Goal: Task Accomplishment & Management: Use online tool/utility

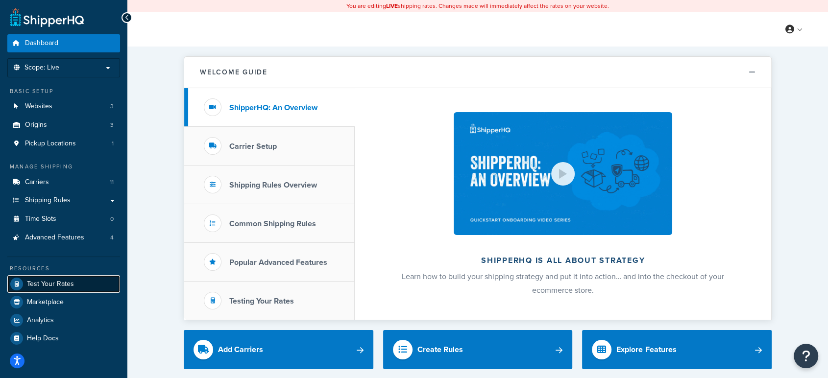
click at [59, 280] on span "Test Your Rates" at bounding box center [50, 284] width 47 height 8
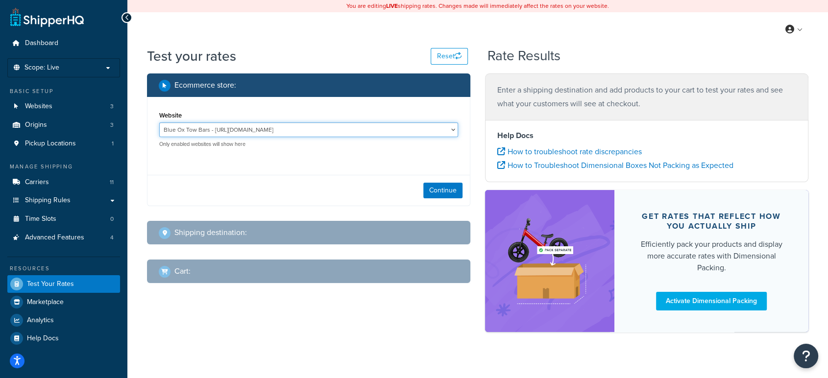
click at [356, 129] on select "Blue Ox Tow Bars - http://www.blueoxtowbars.com/ Retail web sites - http://trai…" at bounding box center [308, 129] width 299 height 15
select select "f93470bab7e94bb98421cb4109ce5b93"
click at [159, 122] on select "Blue Ox Tow Bars - http://www.blueoxtowbars.com/ Retail web sites - http://trai…" at bounding box center [308, 129] width 299 height 15
click at [451, 191] on button "Continue" at bounding box center [442, 191] width 39 height 16
select select "TX"
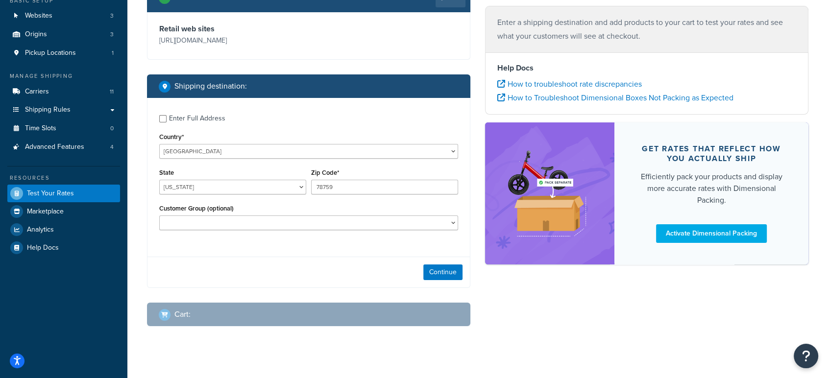
scroll to position [102, 0]
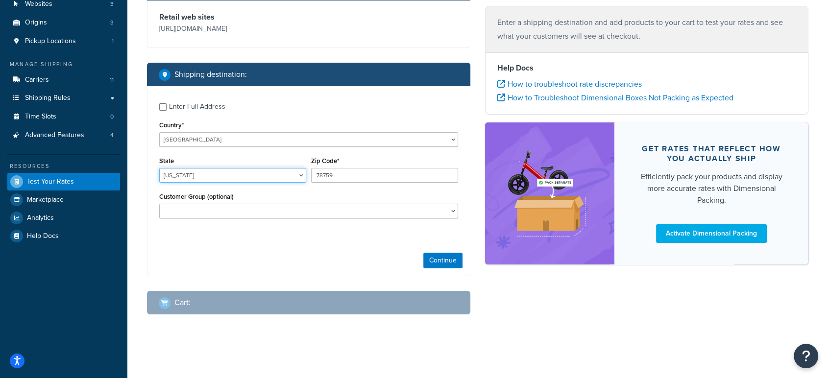
click at [278, 175] on select "Alabama Alaska American Samoa Arizona Arkansas Armed Forces Americas Armed Forc…" at bounding box center [232, 175] width 147 height 15
click at [209, 239] on div "Enter Full Address Country* United States United Kingdom Afghanistan Åland Isla…" at bounding box center [308, 181] width 323 height 190
click at [160, 109] on div "Enter Full Address Country* United States United Kingdom Afghanistan Åland Isla…" at bounding box center [308, 161] width 322 height 151
click at [162, 109] on input "Enter Full Address" at bounding box center [162, 106] width 7 height 7
checkbox input "true"
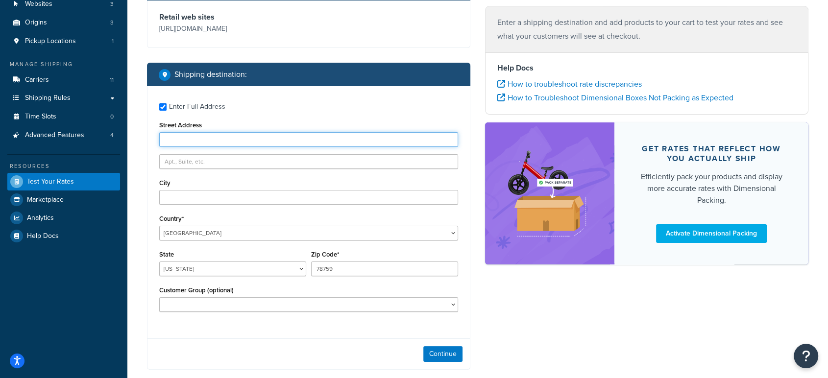
click at [208, 133] on input "Street Address" at bounding box center [308, 139] width 299 height 15
type input "3707 Norrisville Rd"
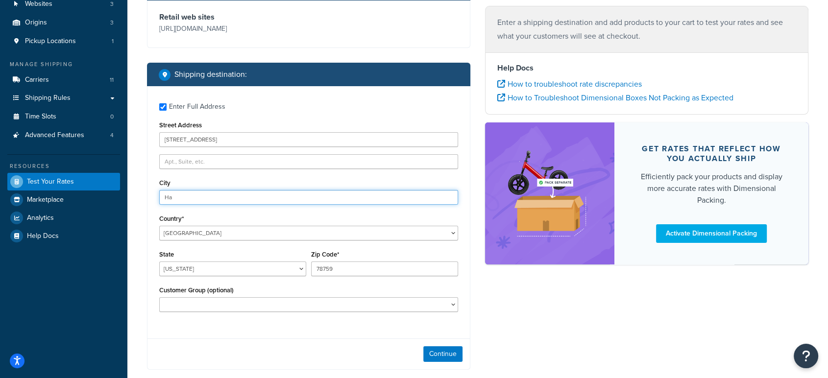
type input "H"
type input "Jarrettsville"
click at [218, 267] on select "Alabama Alaska American Samoa Arizona Arkansas Armed Forces Americas Armed Forc…" at bounding box center [232, 269] width 147 height 15
select select "MD"
click at [159, 262] on select "Alabama Alaska American Samoa Arizona Arkansas Armed Forces Americas Armed Forc…" at bounding box center [232, 269] width 147 height 15
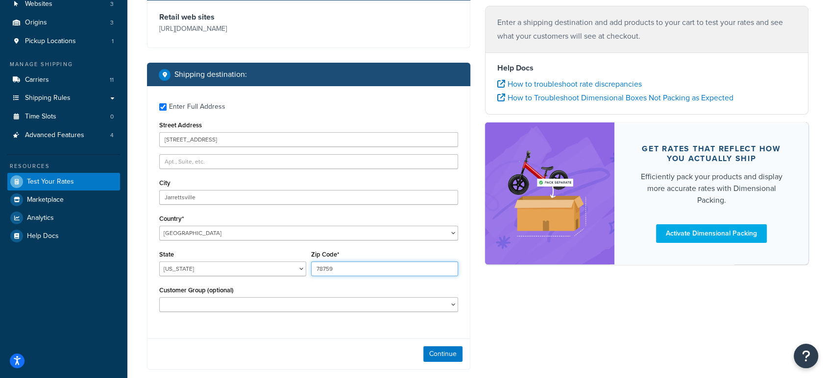
drag, startPoint x: 341, startPoint y: 268, endPoint x: 296, endPoint y: 274, distance: 45.5
click at [299, 277] on div "State Alabama Alaska American Samoa Arizona Arkansas Armed Forces Americas Arme…" at bounding box center [309, 266] width 304 height 36
type input "21084"
click at [443, 359] on button "Continue" at bounding box center [442, 354] width 39 height 16
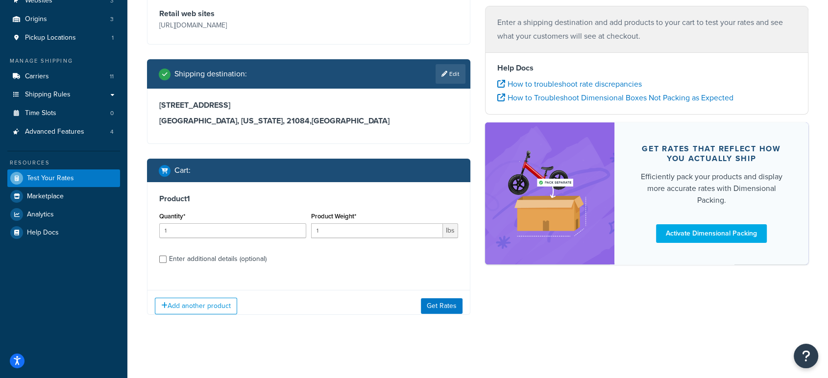
scroll to position [113, 0]
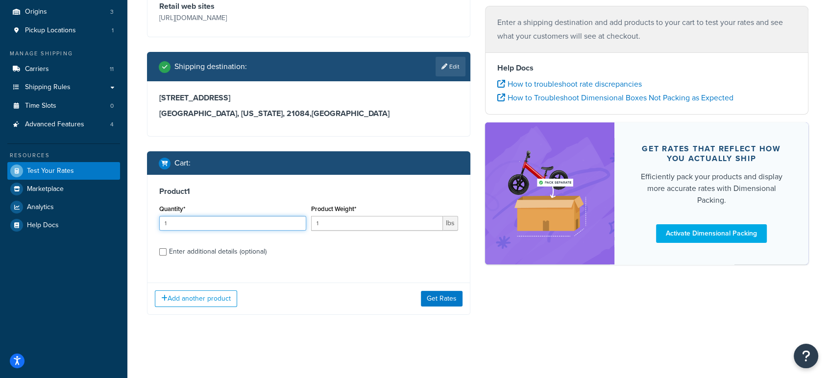
drag, startPoint x: 162, startPoint y: 222, endPoint x: 122, endPoint y: 211, distance: 40.9
click at [121, 213] on div "Dashboard Scope: Live Basic Setup Websites 3 Origins 3 Pickup Locations 1 Manag…" at bounding box center [414, 133] width 828 height 492
drag, startPoint x: 333, startPoint y: 226, endPoint x: 289, endPoint y: 232, distance: 43.5
click at [289, 232] on div "Quantity* 1 Product Weight* 1 lbs" at bounding box center [309, 220] width 304 height 36
type input "60"
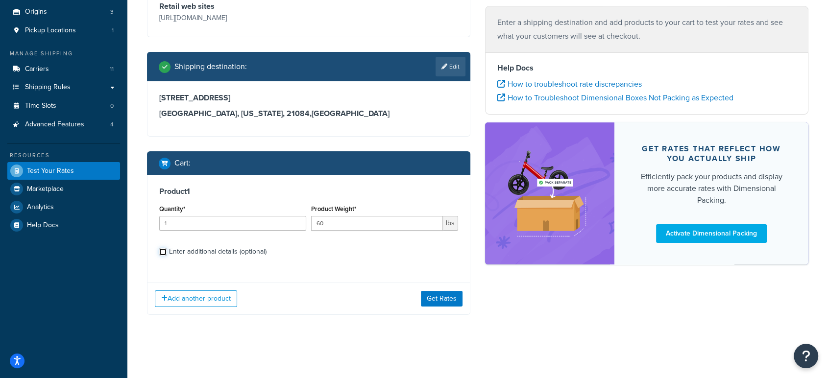
click at [162, 252] on input "Enter additional details (optional)" at bounding box center [162, 251] width 7 height 7
checkbox input "true"
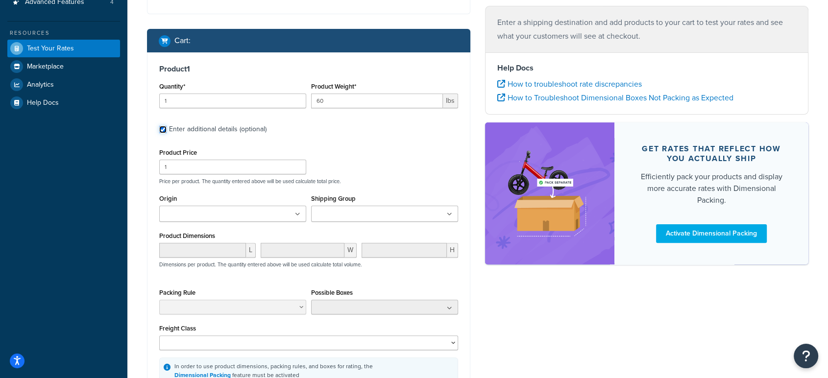
scroll to position [276, 0]
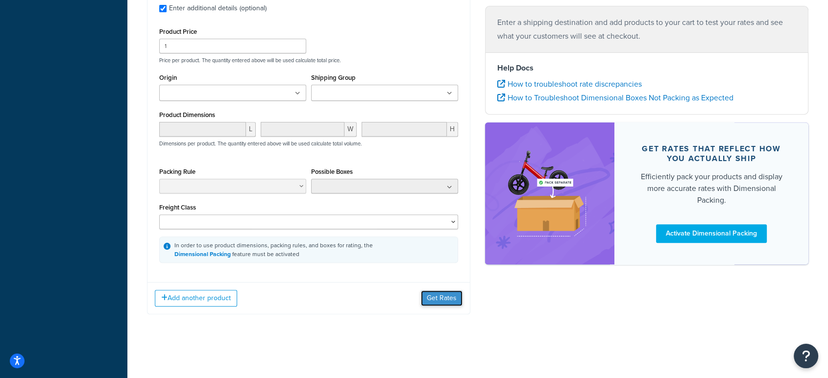
click at [443, 292] on button "Get Rates" at bounding box center [442, 298] width 42 height 16
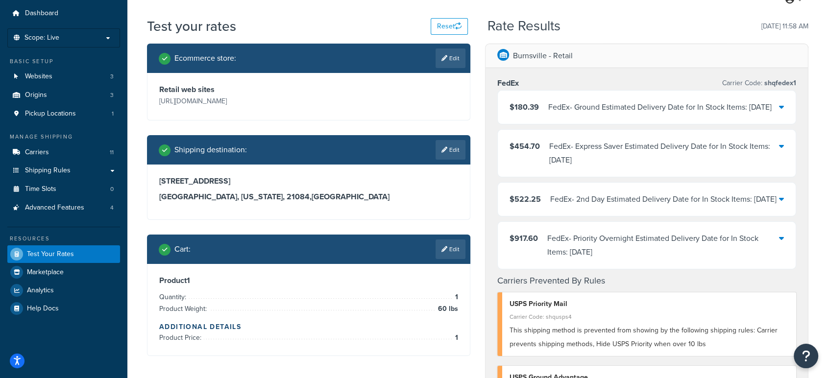
scroll to position [54, 0]
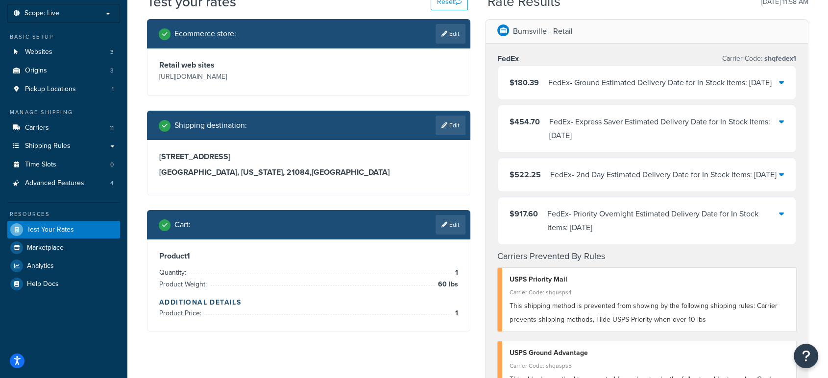
click at [670, 235] on div "FedEx - Priority Overnight Estimated Delivery Date for In Stock Items: Tue, Oct…" at bounding box center [663, 220] width 232 height 27
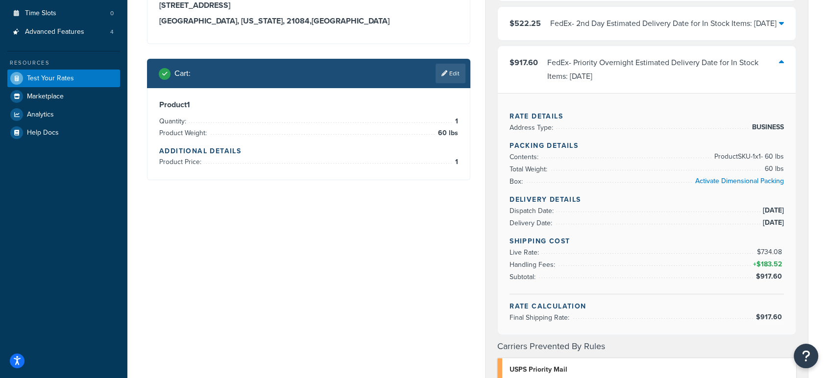
scroll to position [217, 0]
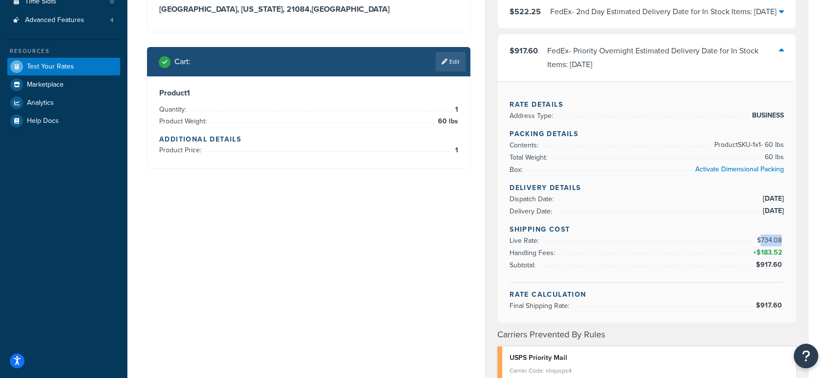
drag, startPoint x: 782, startPoint y: 264, endPoint x: 760, endPoint y: 264, distance: 22.0
click at [760, 245] on span "$734.08" at bounding box center [769, 240] width 27 height 10
click at [803, 262] on div "FedEx Carrier Code: shqfedex1 $180.39 FedEx - Ground Estimated Delivery Date fo…" at bounding box center [646, 260] width 322 height 759
click at [456, 61] on link "Edit" at bounding box center [450, 62] width 30 height 20
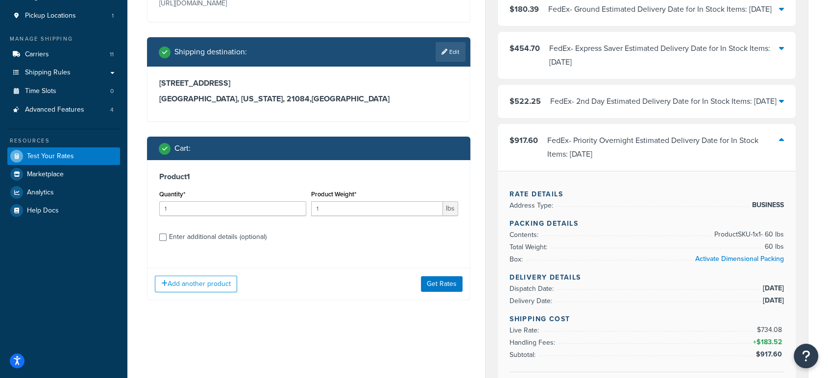
scroll to position [109, 0]
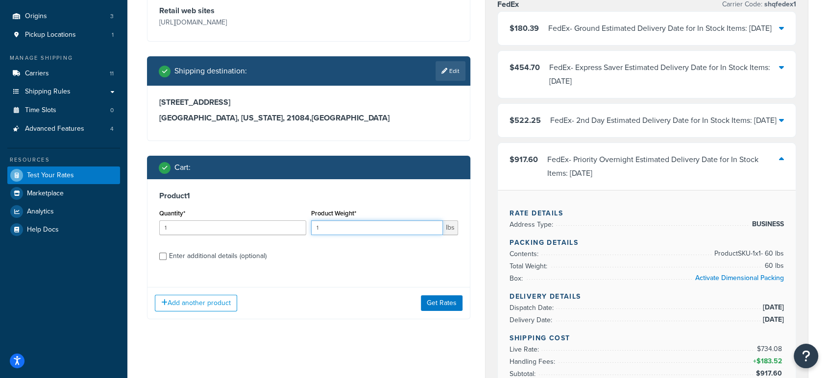
click at [343, 228] on input "1" at bounding box center [377, 227] width 132 height 15
drag, startPoint x: 343, startPoint y: 228, endPoint x: 317, endPoint y: 238, distance: 27.3
click at [311, 236] on div "Product Weight* 1 lbs" at bounding box center [385, 225] width 152 height 36
type input "53"
click at [453, 304] on button "Get Rates" at bounding box center [442, 303] width 42 height 16
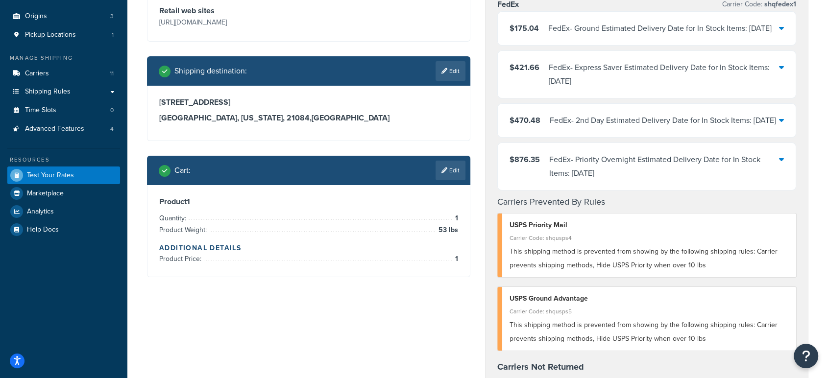
scroll to position [54, 0]
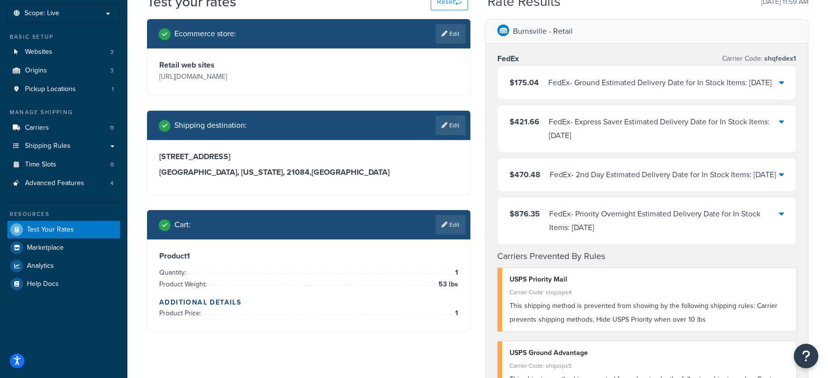
click at [451, 34] on link "Edit" at bounding box center [450, 34] width 30 height 20
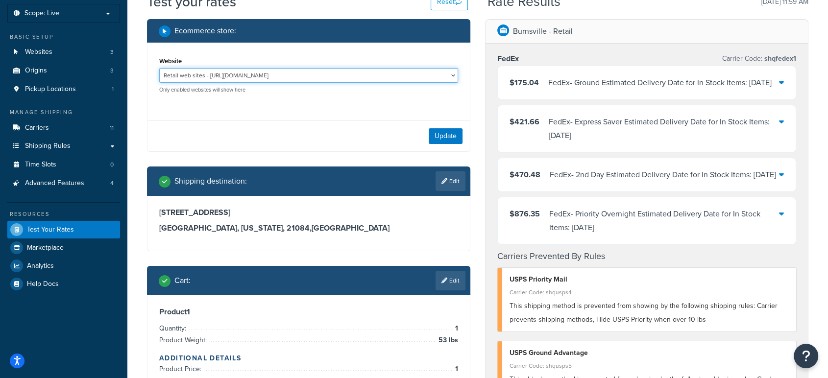
click at [435, 78] on select "Blue Ox Tow Bars - http://www.blueoxtowbars.com/ Retail web sites - http://trai…" at bounding box center [308, 75] width 299 height 15
select select "27de9ae48cde552da370379806bb40d6"
click at [159, 68] on select "Blue Ox Tow Bars - http://www.blueoxtowbars.com/ Retail web sites - http://trai…" at bounding box center [308, 75] width 299 height 15
click at [456, 133] on button "Update" at bounding box center [446, 136] width 34 height 16
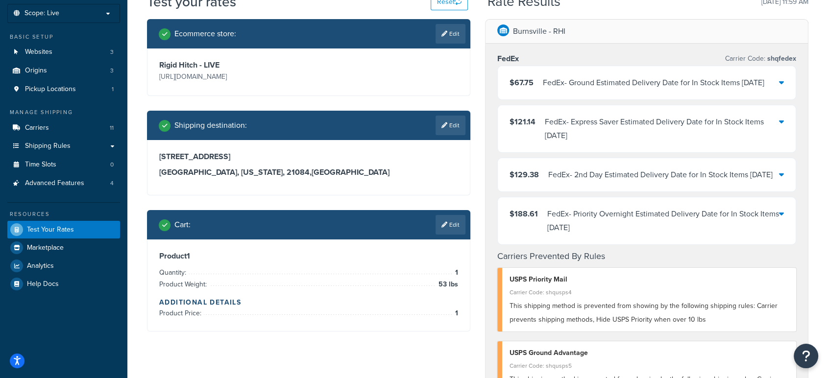
click at [779, 217] on icon at bounding box center [781, 214] width 5 height 8
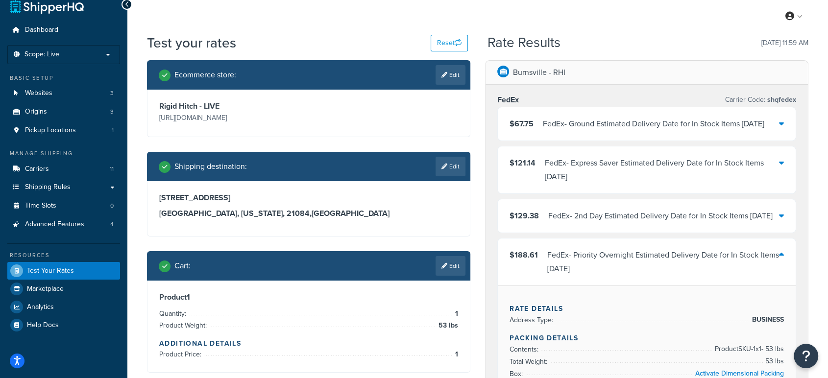
scroll to position [0, 0]
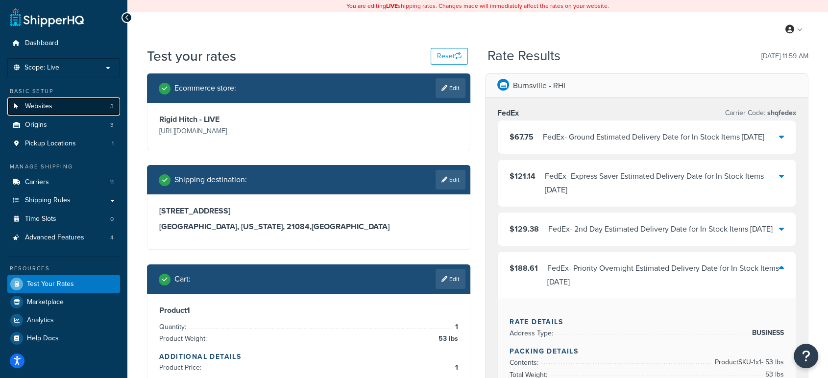
click at [52, 105] on link "Websites 3" at bounding box center [63, 106] width 113 height 18
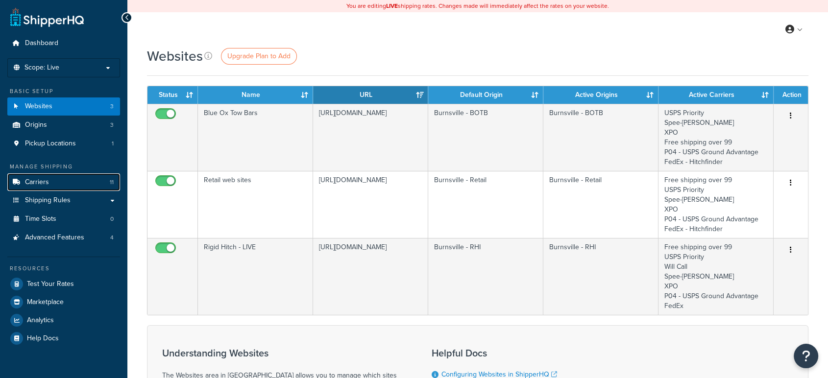
click at [66, 183] on link "Carriers 11" at bounding box center [63, 182] width 113 height 18
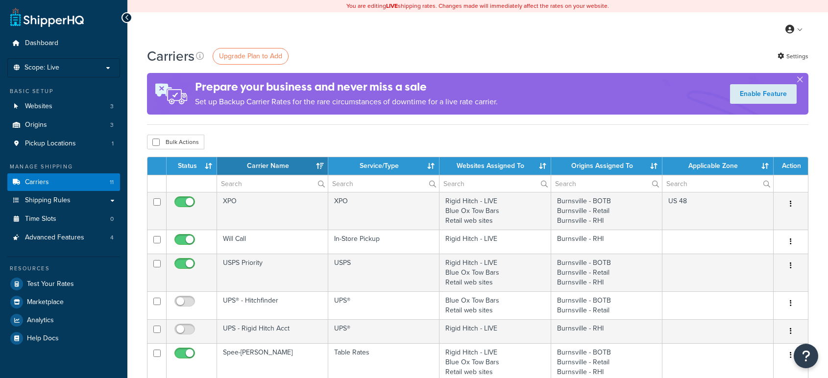
select select "15"
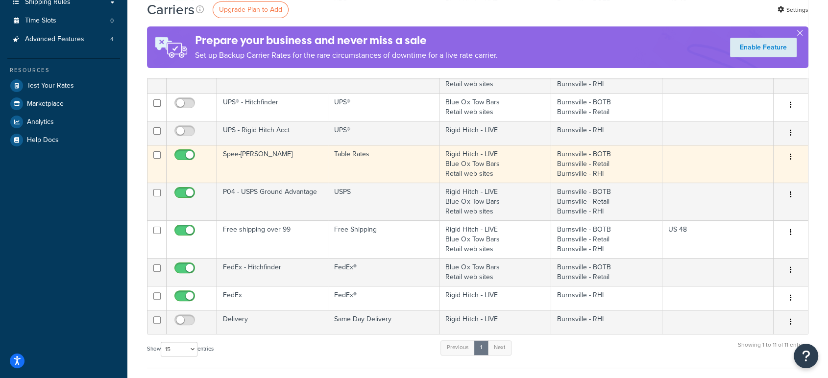
scroll to position [217, 0]
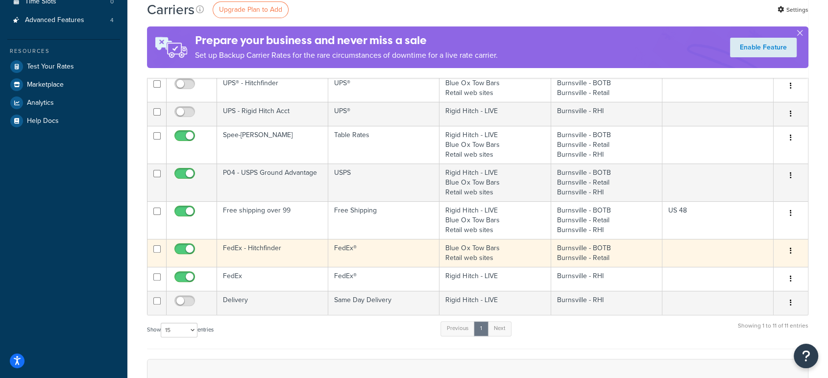
click at [291, 261] on td "FedEx - Hitchfinder" at bounding box center [272, 253] width 111 height 28
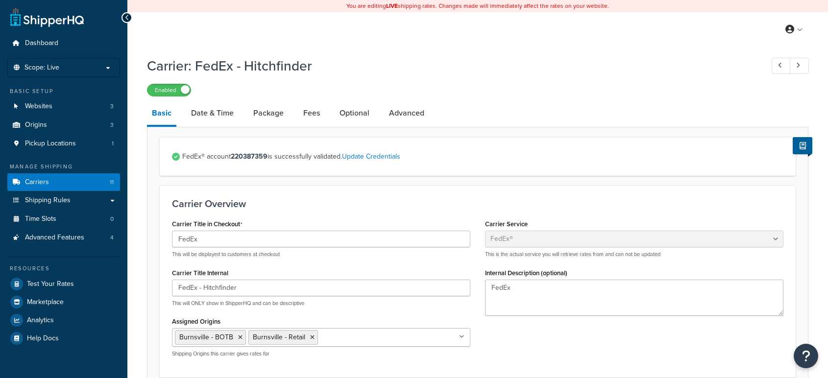
select select "fedEx"
select select "REGULAR_PICKUP"
select select "YOUR_PACKAGING"
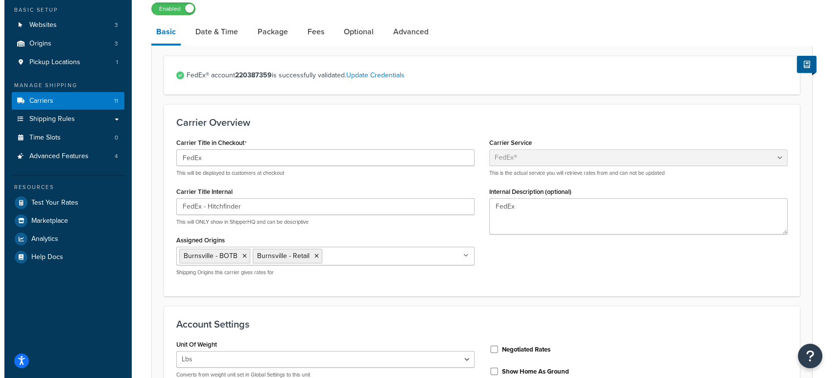
scroll to position [54, 0]
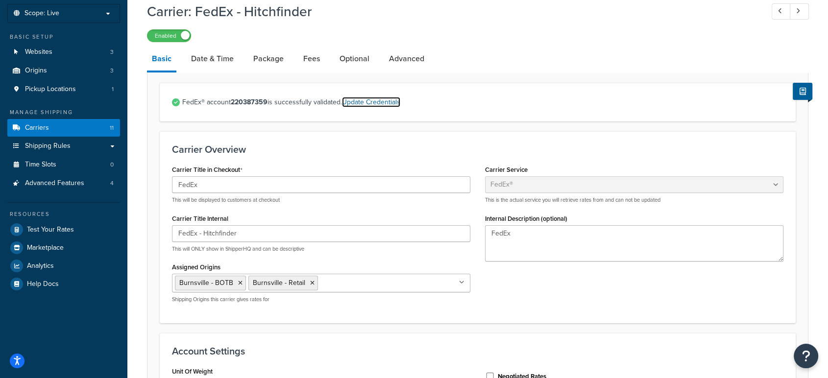
click at [375, 97] on link "Update Credentials" at bounding box center [371, 102] width 58 height 10
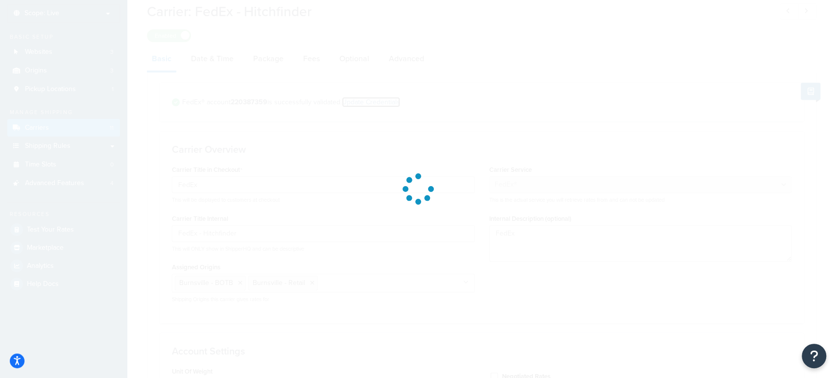
select select "US"
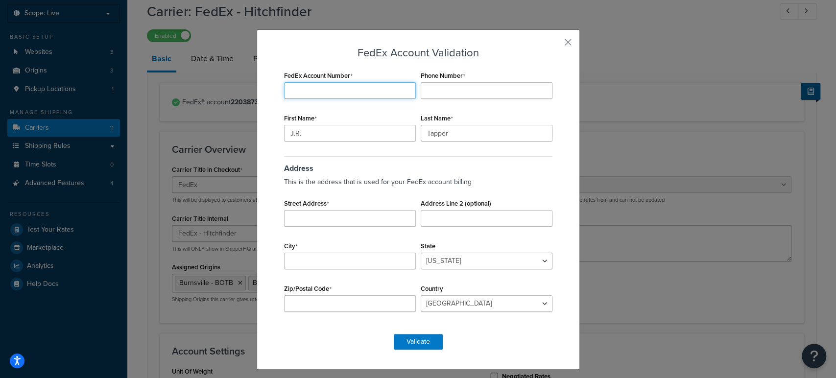
click at [360, 91] on input "FedEx Account Number" at bounding box center [350, 90] width 132 height 17
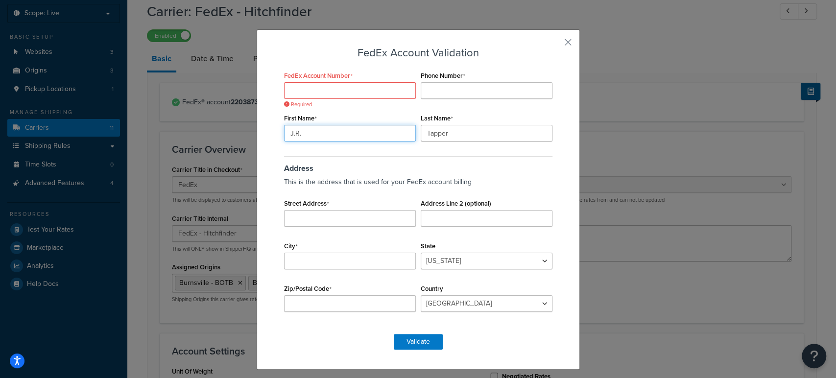
drag, startPoint x: 294, startPoint y: 134, endPoint x: 238, endPoint y: 134, distance: 56.3
click at [238, 136] on div "FedEx Account Validation FedEx Account Number Required Phone Number First Name …" at bounding box center [418, 189] width 836 height 378
type input "Adam"
type input "Schenck"
click at [305, 88] on input "FedEx Account Number" at bounding box center [350, 90] width 132 height 17
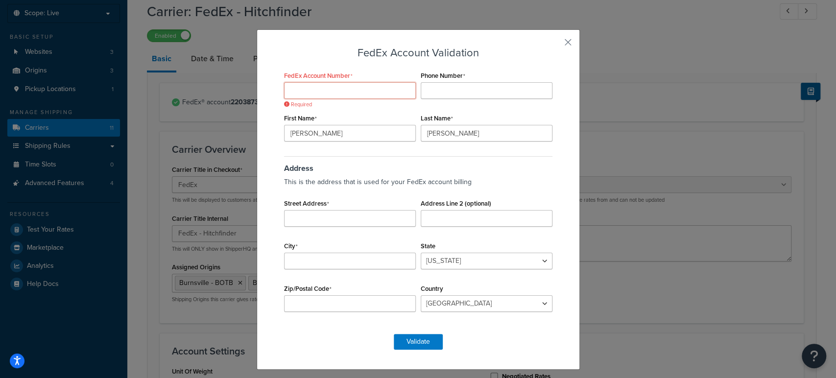
click at [308, 83] on input "FedEx Account Number" at bounding box center [350, 90] width 132 height 17
paste input "220387359"
type input "220387359"
click at [447, 85] on input "Phone Number" at bounding box center [487, 90] width 132 height 17
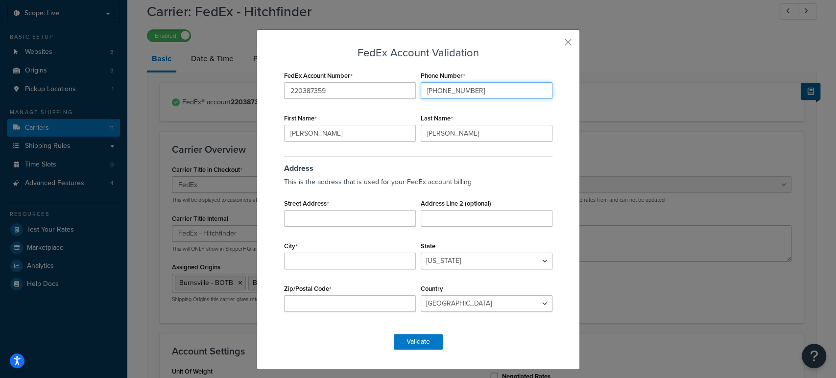
type input "952-736-2223"
click at [302, 224] on input "Street Address" at bounding box center [350, 218] width 132 height 17
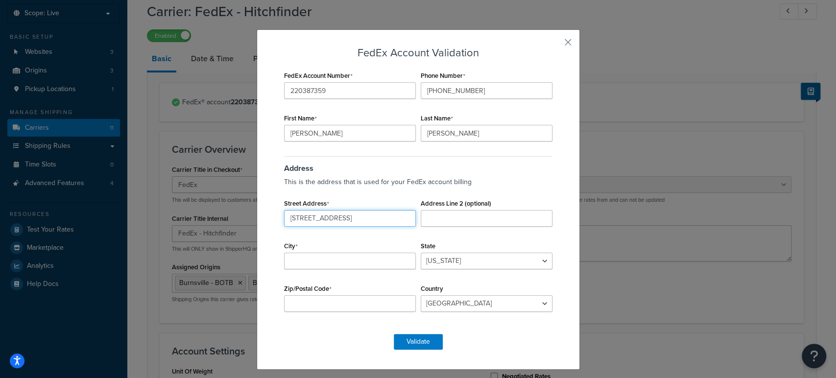
type input "3301 West Burnsville Parkway"
type input "Burnsville"
select select "MN"
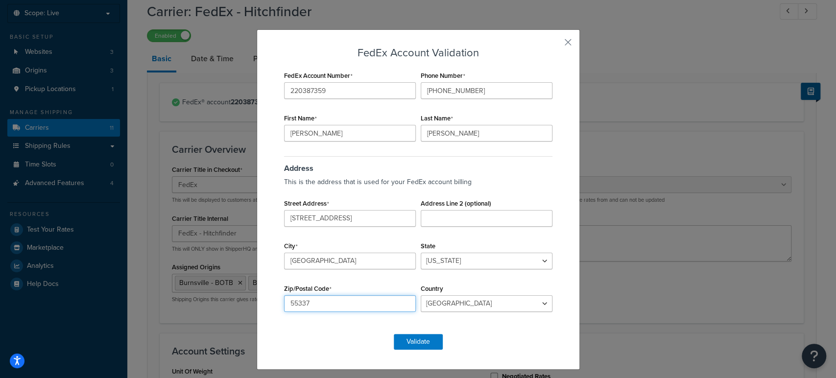
type input "55337"
click at [418, 350] on div "FedEx Account Validation FedEx Account Number 220387359 Phone Number 952-736-22…" at bounding box center [418, 199] width 323 height 340
click at [418, 344] on button "Validate" at bounding box center [418, 342] width 49 height 16
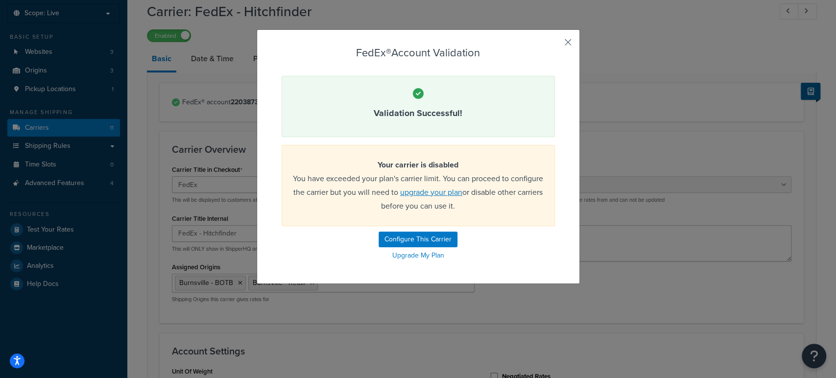
click at [555, 45] on button "button" at bounding box center [553, 46] width 2 height 2
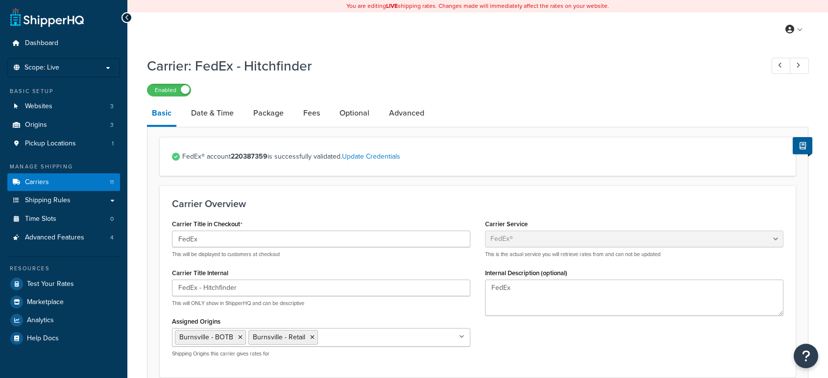
select select "fedEx"
select select "REGULAR_PICKUP"
select select "YOUR_PACKAGING"
click at [73, 183] on link "Carriers 11" at bounding box center [63, 182] width 113 height 18
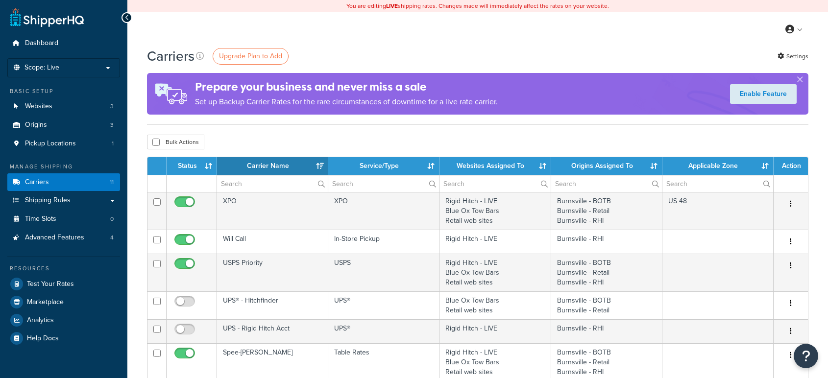
select select "15"
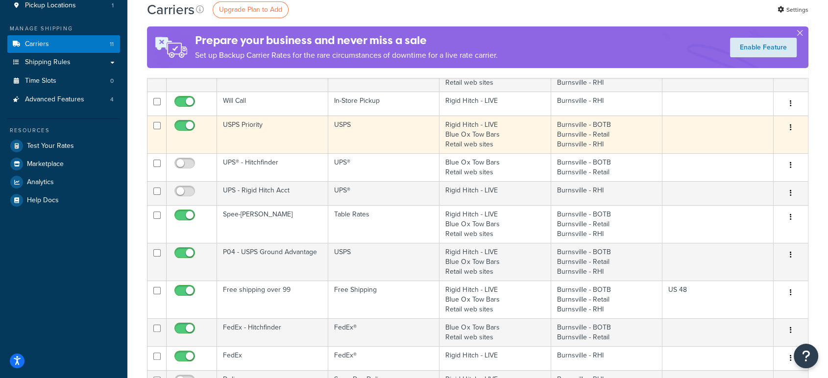
scroll to position [163, 0]
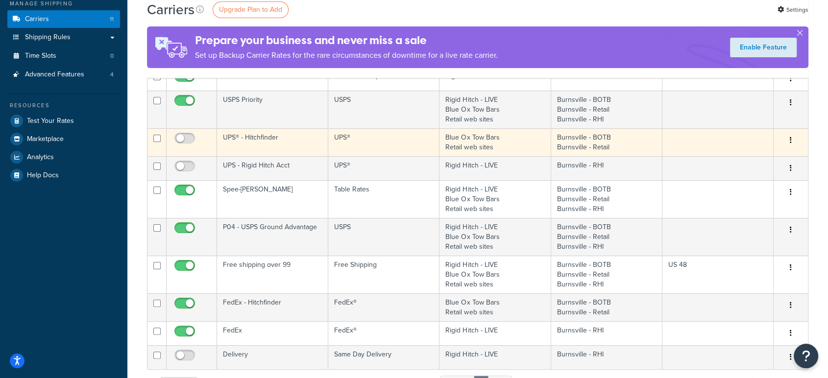
click at [792, 138] on button "button" at bounding box center [791, 141] width 14 height 16
click at [750, 177] on link "Delete" at bounding box center [750, 179] width 77 height 20
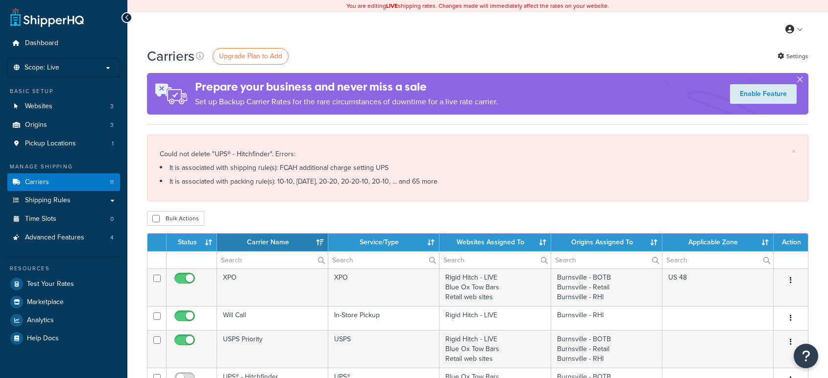
select select "15"
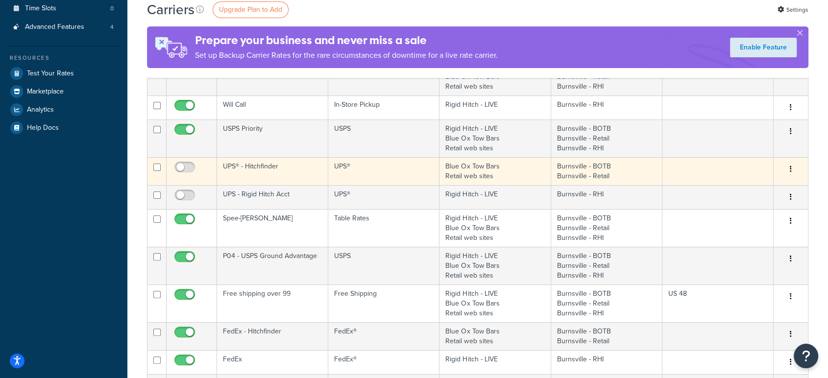
scroll to position [217, 0]
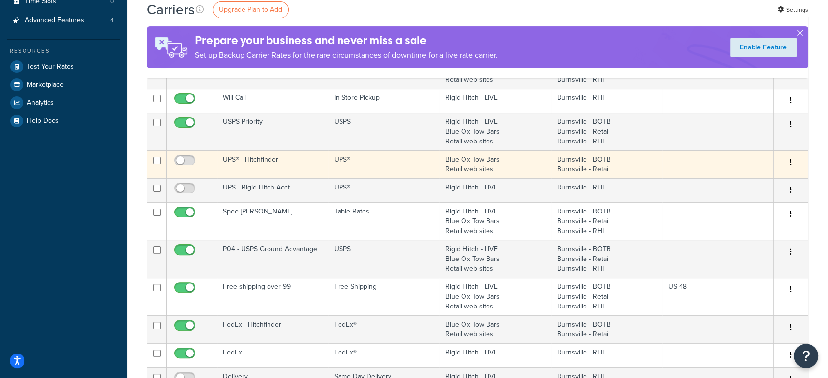
click at [787, 163] on button "button" at bounding box center [791, 163] width 14 height 16
click at [752, 202] on link "Delete" at bounding box center [750, 201] width 77 height 20
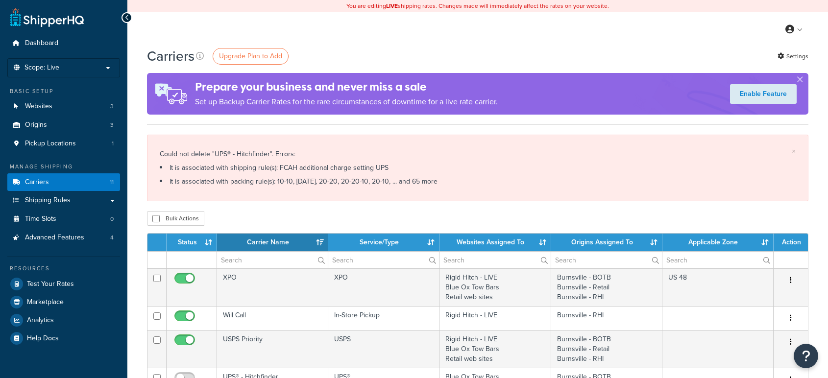
select select "15"
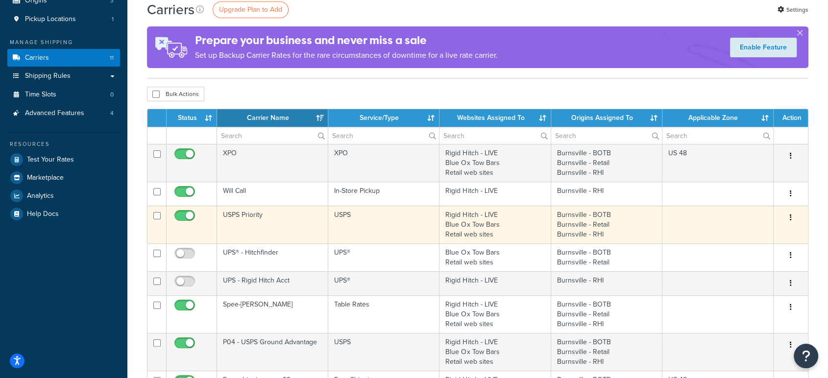
scroll to position [163, 0]
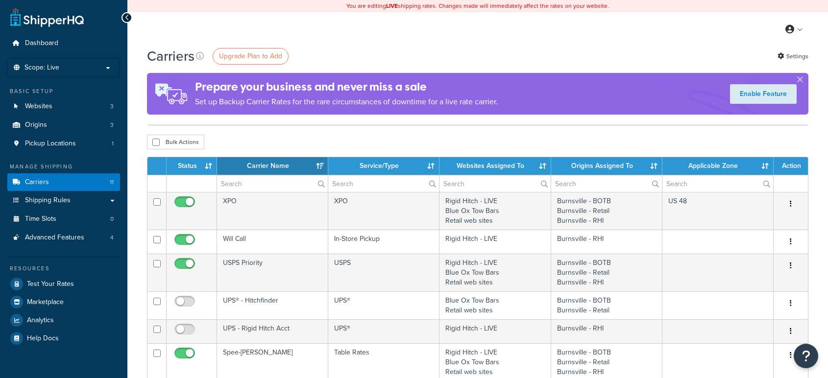
select select "15"
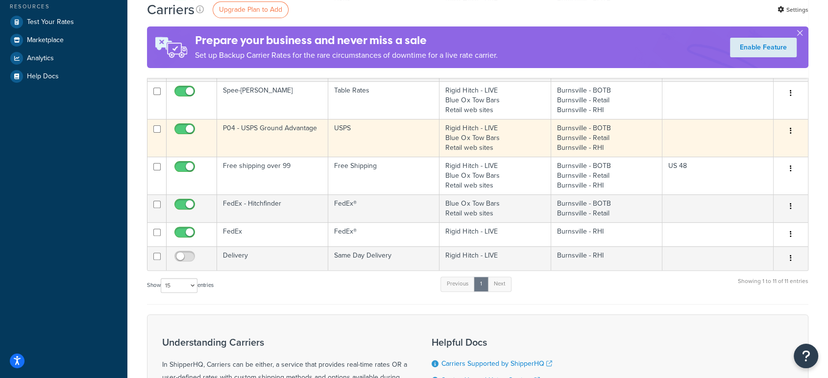
scroll to position [272, 0]
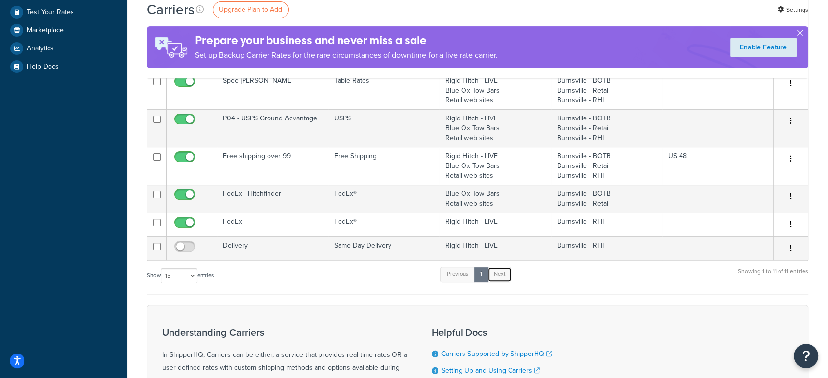
click at [501, 267] on link "Next" at bounding box center [499, 274] width 24 height 15
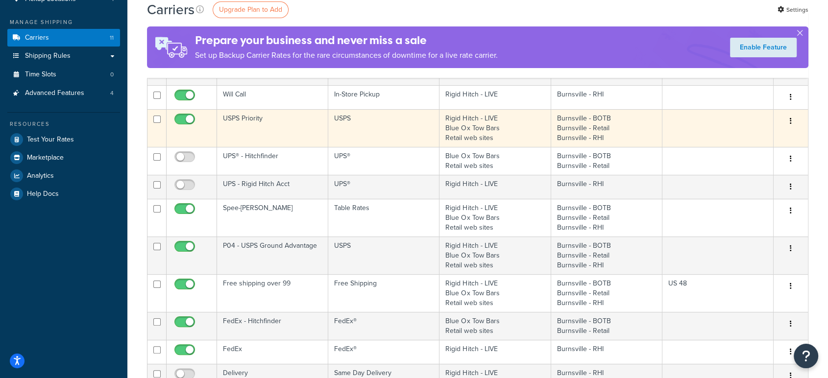
scroll to position [163, 0]
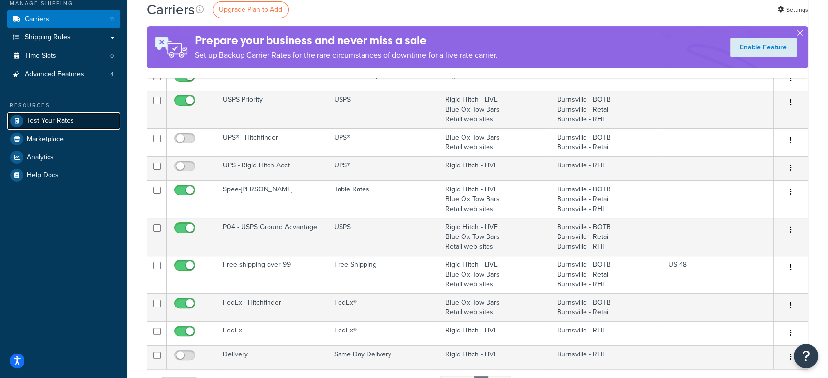
click at [56, 119] on span "Test Your Rates" at bounding box center [50, 121] width 47 height 8
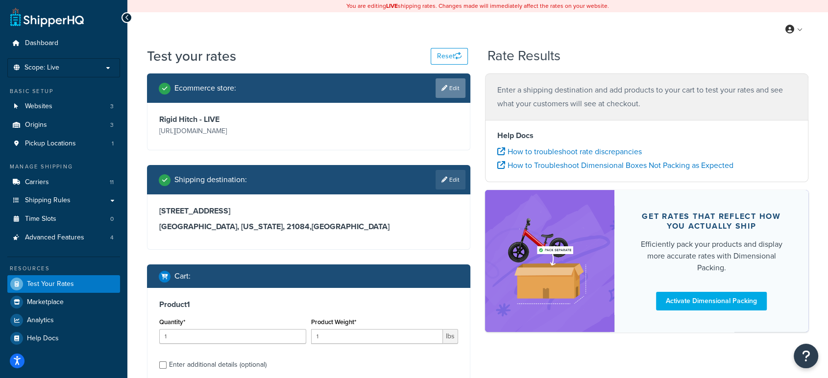
click at [452, 88] on link "Edit" at bounding box center [450, 88] width 30 height 20
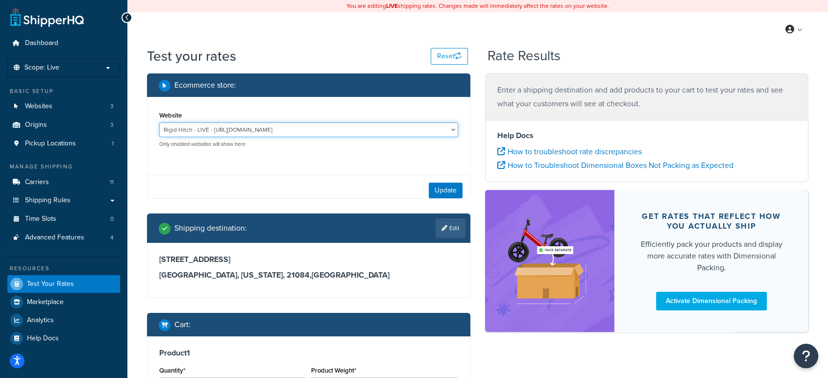
click at [262, 128] on select "Blue Ox Tow Bars - [URL][DOMAIN_NAME] Retail web sites - [URL][DOMAIN_NAME] Rig…" at bounding box center [308, 129] width 299 height 15
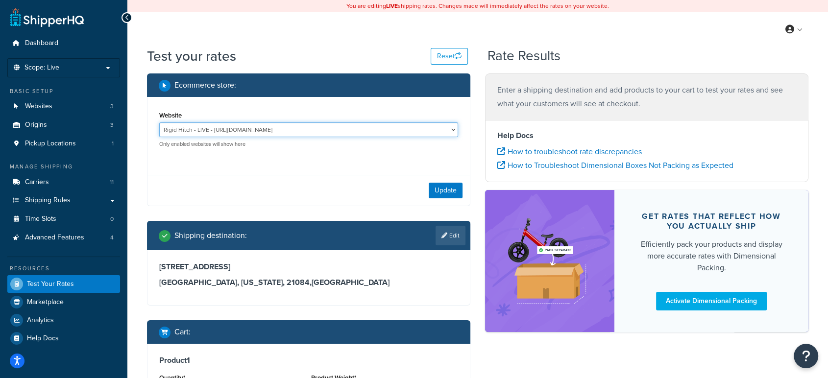
select select "f93470bab7e94bb98421cb4109ce5b93"
click at [159, 122] on select "Blue Ox Tow Bars - [URL][DOMAIN_NAME] Retail web sites - [URL][DOMAIN_NAME] Rig…" at bounding box center [308, 129] width 299 height 15
click at [436, 191] on button "Update" at bounding box center [446, 191] width 34 height 16
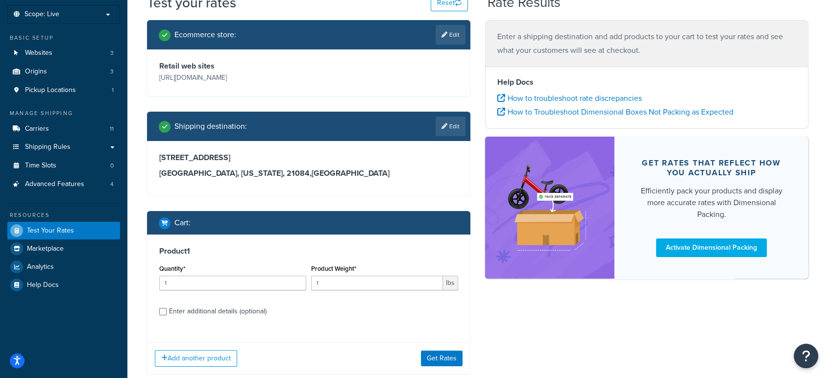
scroll to position [113, 0]
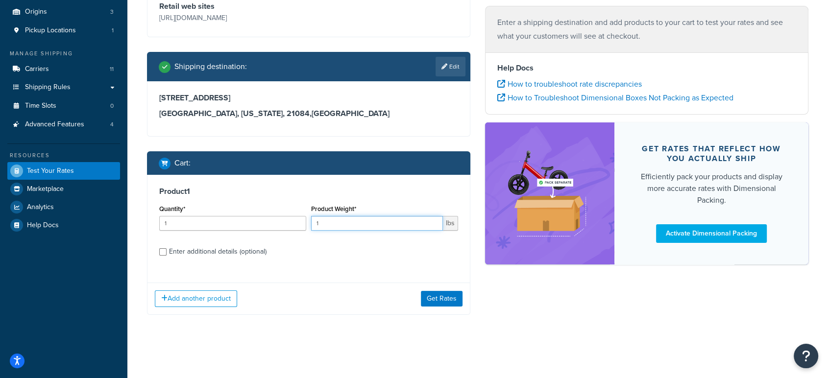
drag, startPoint x: 345, startPoint y: 222, endPoint x: 212, endPoint y: 221, distance: 133.2
click at [209, 219] on div "Quantity* 1 Product Weight* 1 lbs" at bounding box center [309, 220] width 304 height 36
type input "53"
click at [452, 300] on button "Get Rates" at bounding box center [442, 299] width 42 height 16
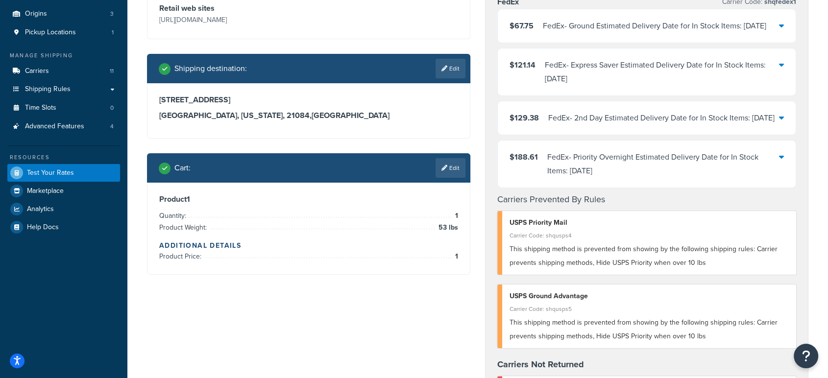
scroll to position [0, 0]
